Goal: Task Accomplishment & Management: Manage account settings

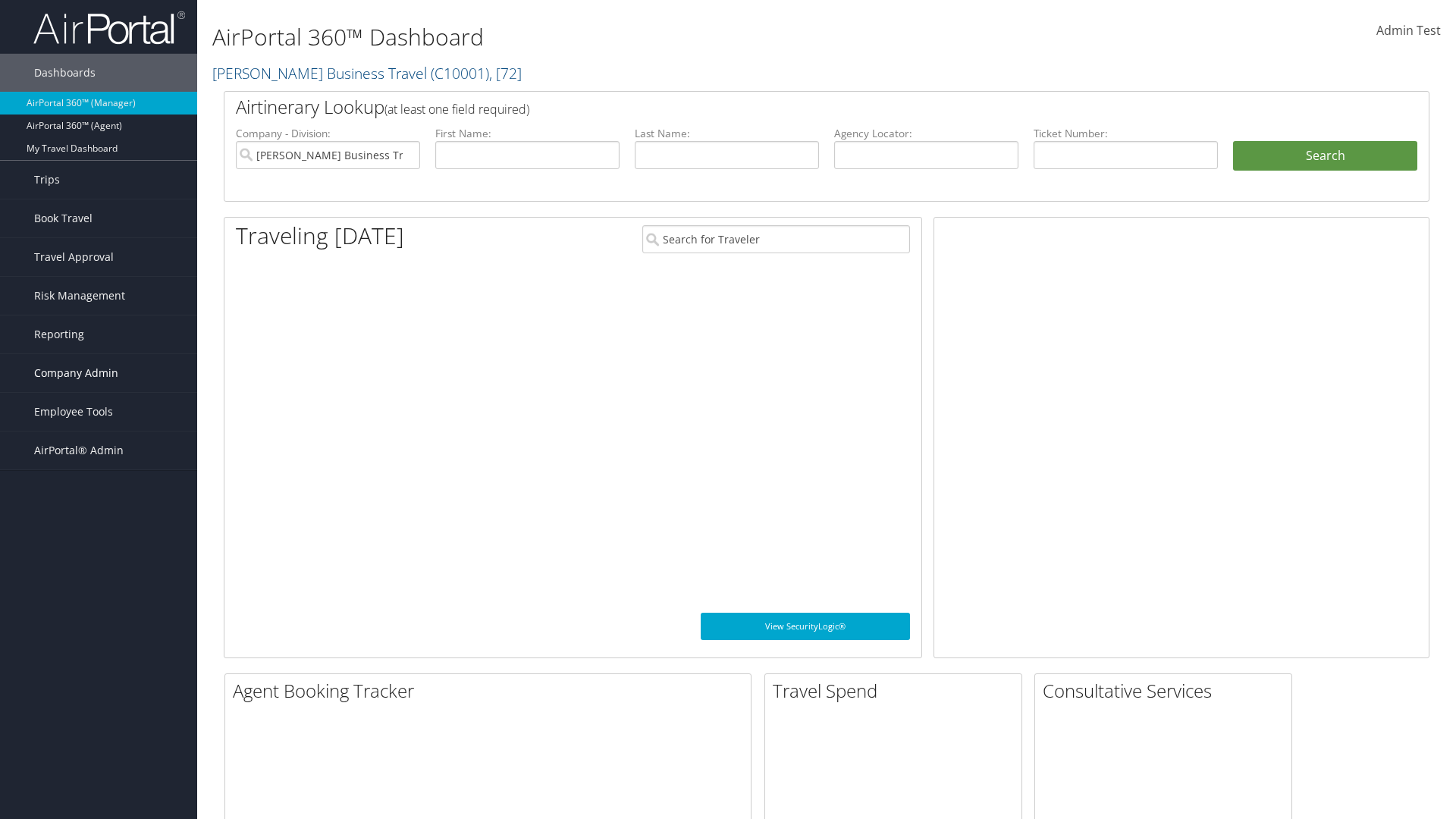
click at [99, 373] on span "Company Admin" at bounding box center [76, 372] width 84 height 37
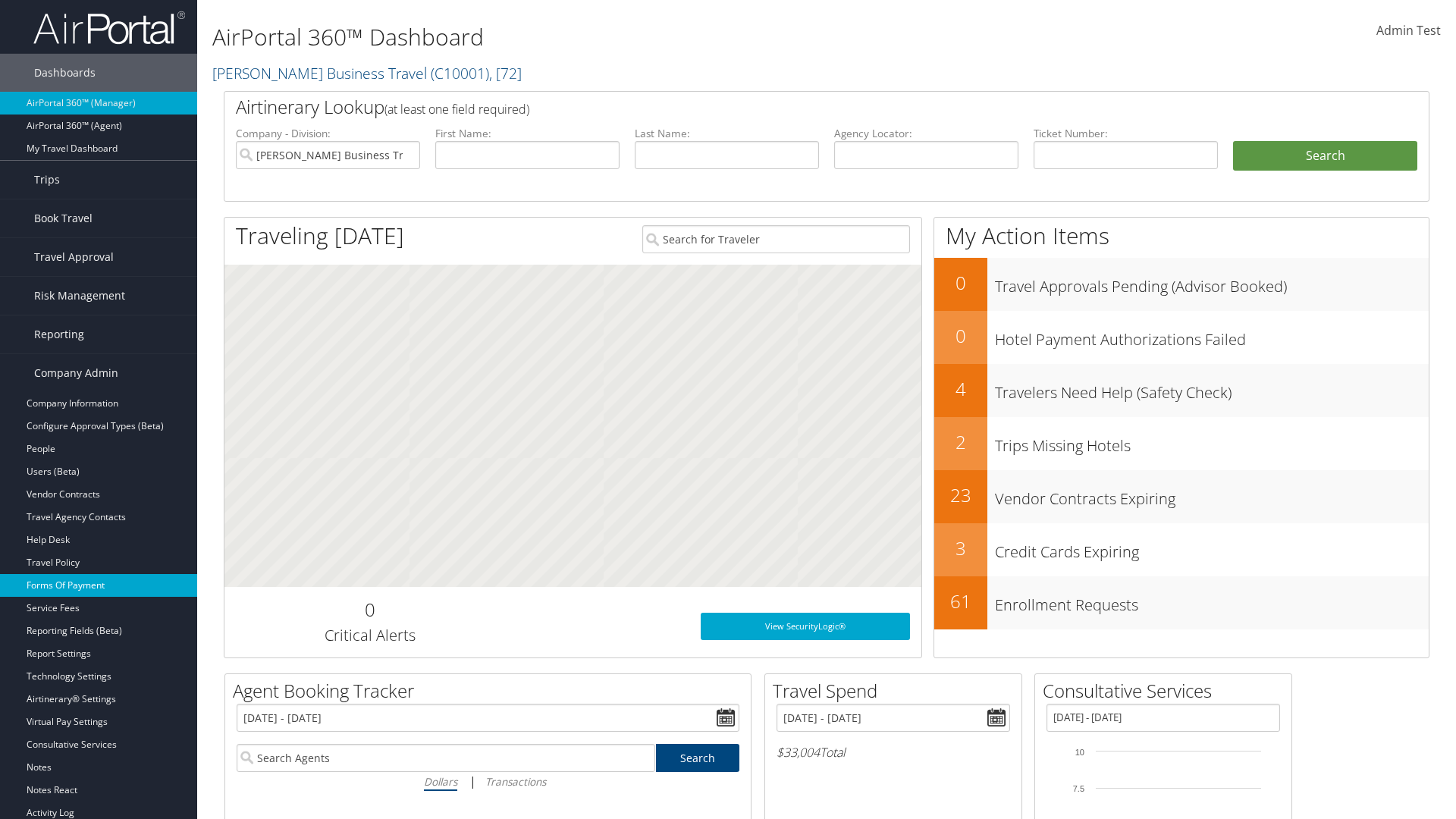
click at [99, 585] on link "Forms Of Payment" at bounding box center [99, 585] width 197 height 23
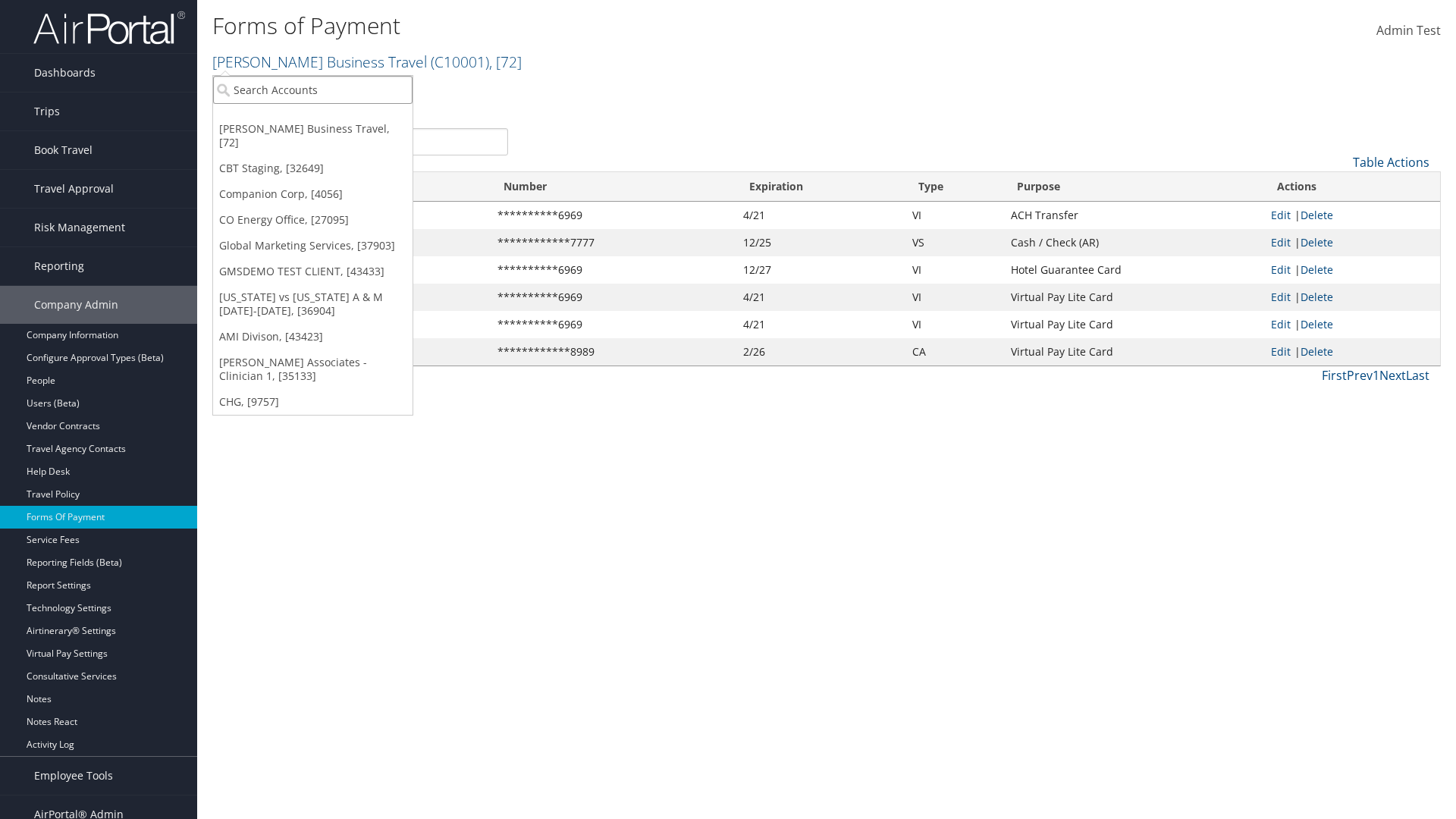
click at [313, 90] on input "search" at bounding box center [313, 90] width 199 height 28
type input "Global Marketing Services"
click at [327, 118] on div "Global Marketing Services (301946), [37903]" at bounding box center [326, 117] width 244 height 14
